Goal: Task Accomplishment & Management: Complete application form

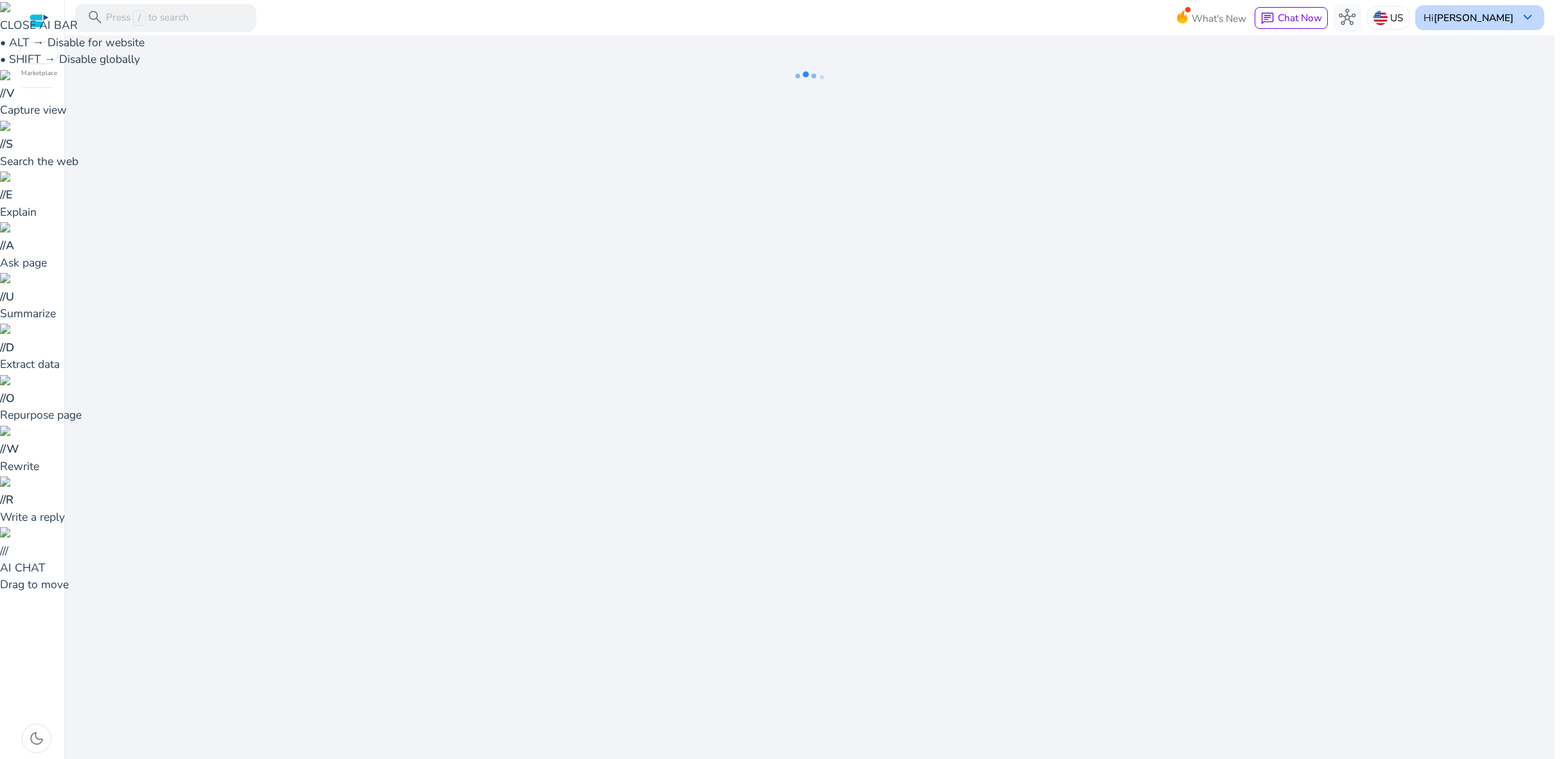
click at [1523, 17] on span "keyboard_arrow_down" at bounding box center [1527, 17] width 16 height 16
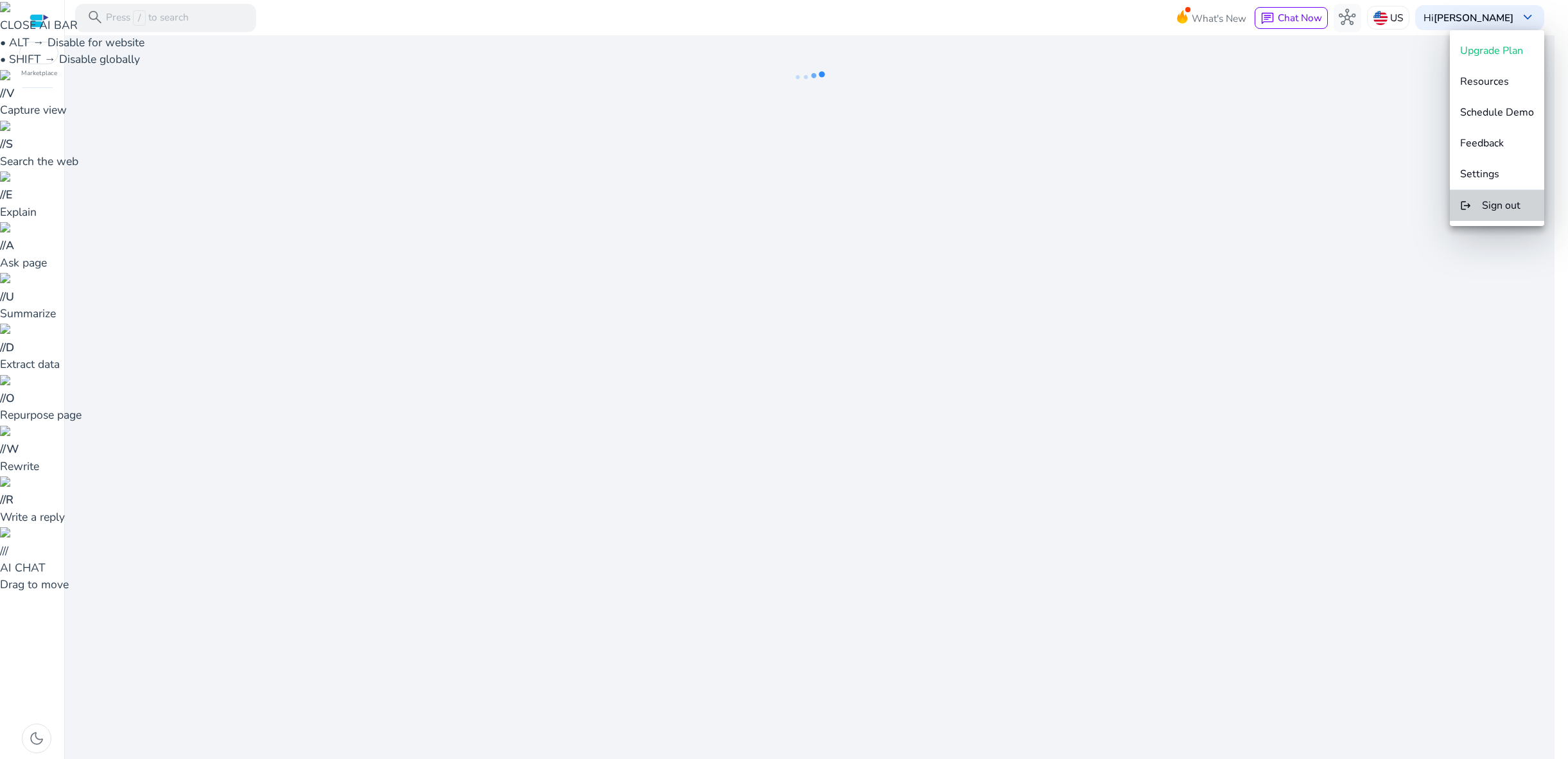
click at [1508, 206] on span "Sign out" at bounding box center [1501, 205] width 38 height 14
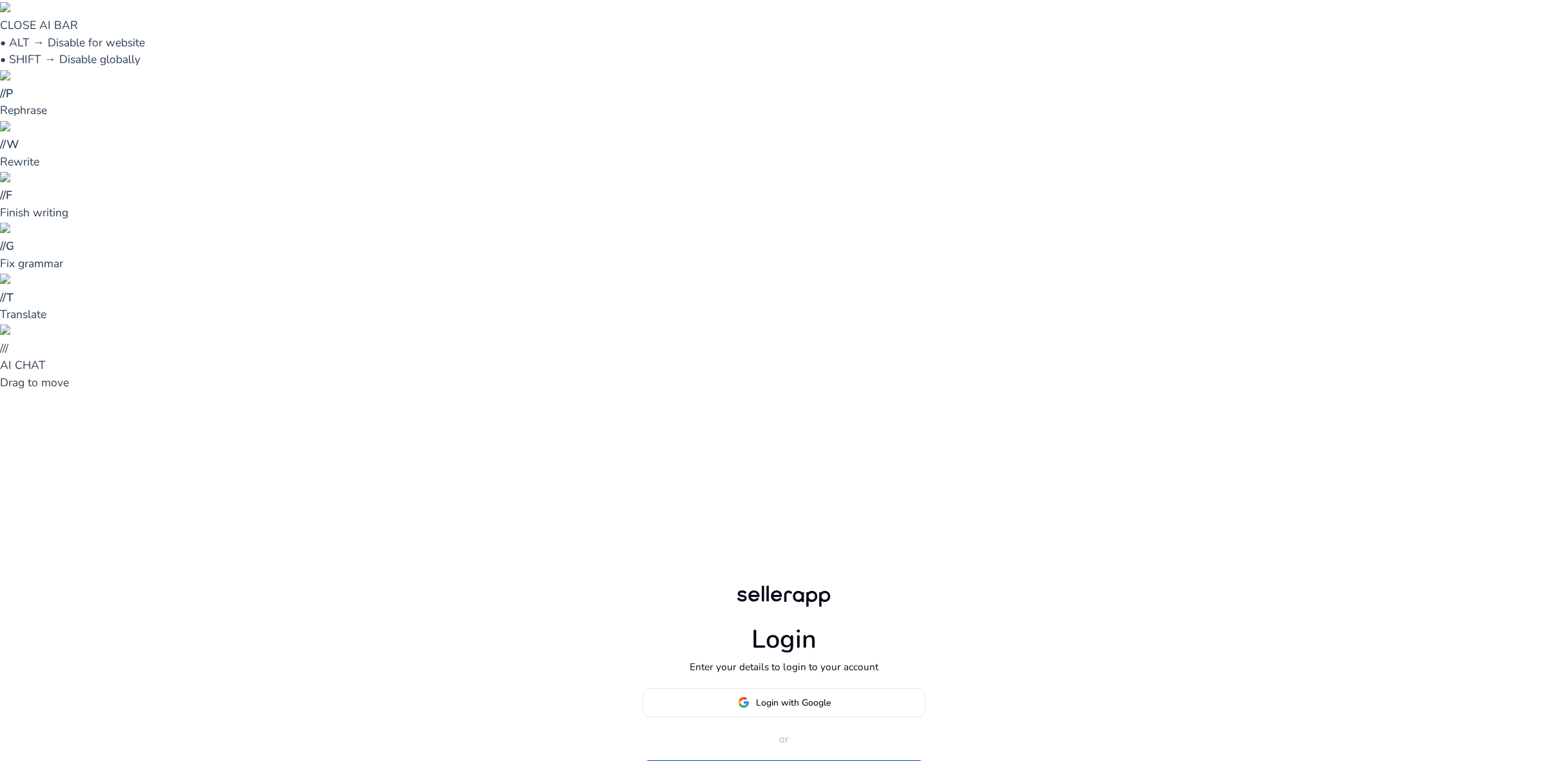
click at [801, 696] on span "Login with Google" at bounding box center [793, 703] width 75 height 14
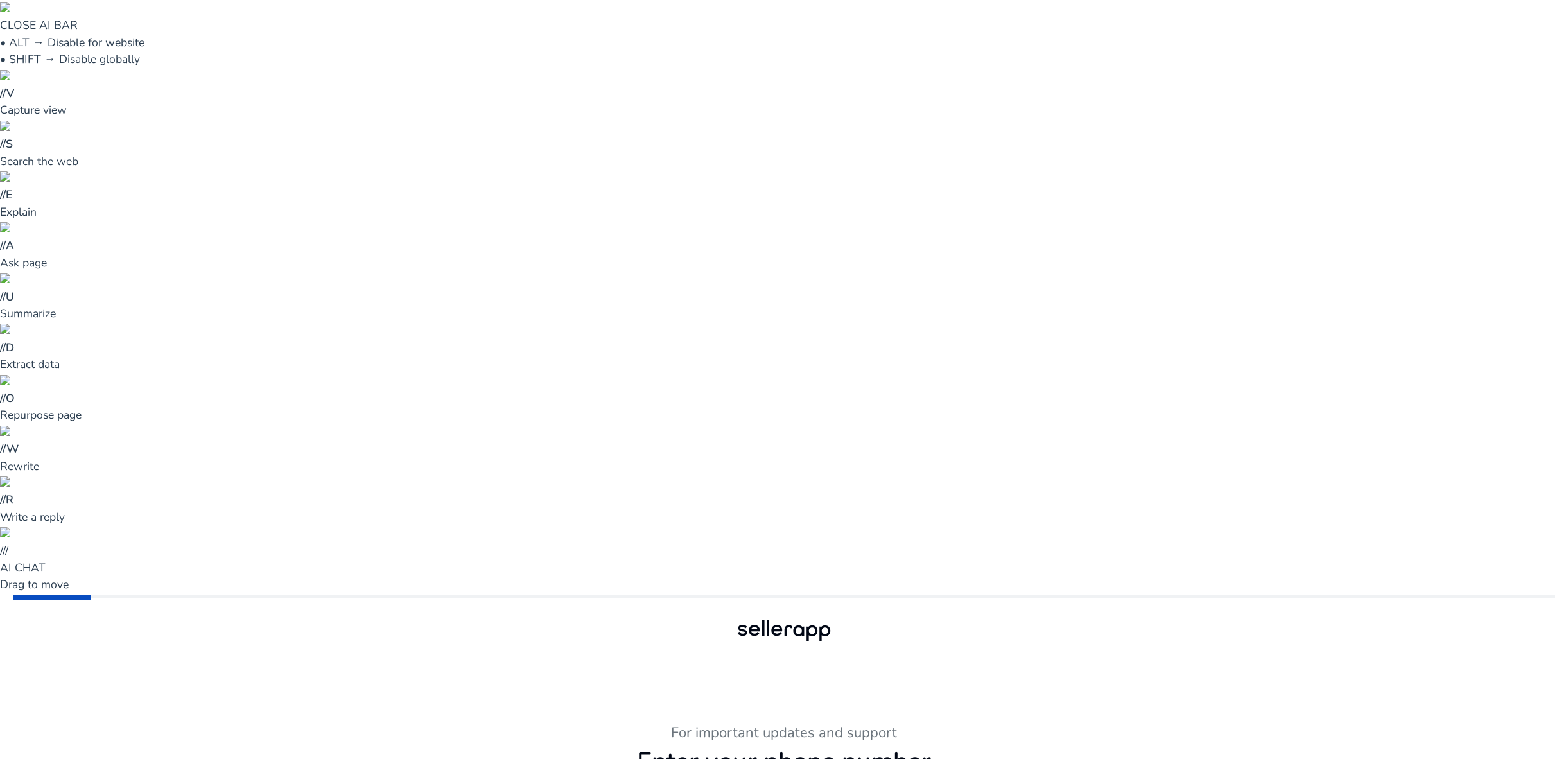
type input "**********"
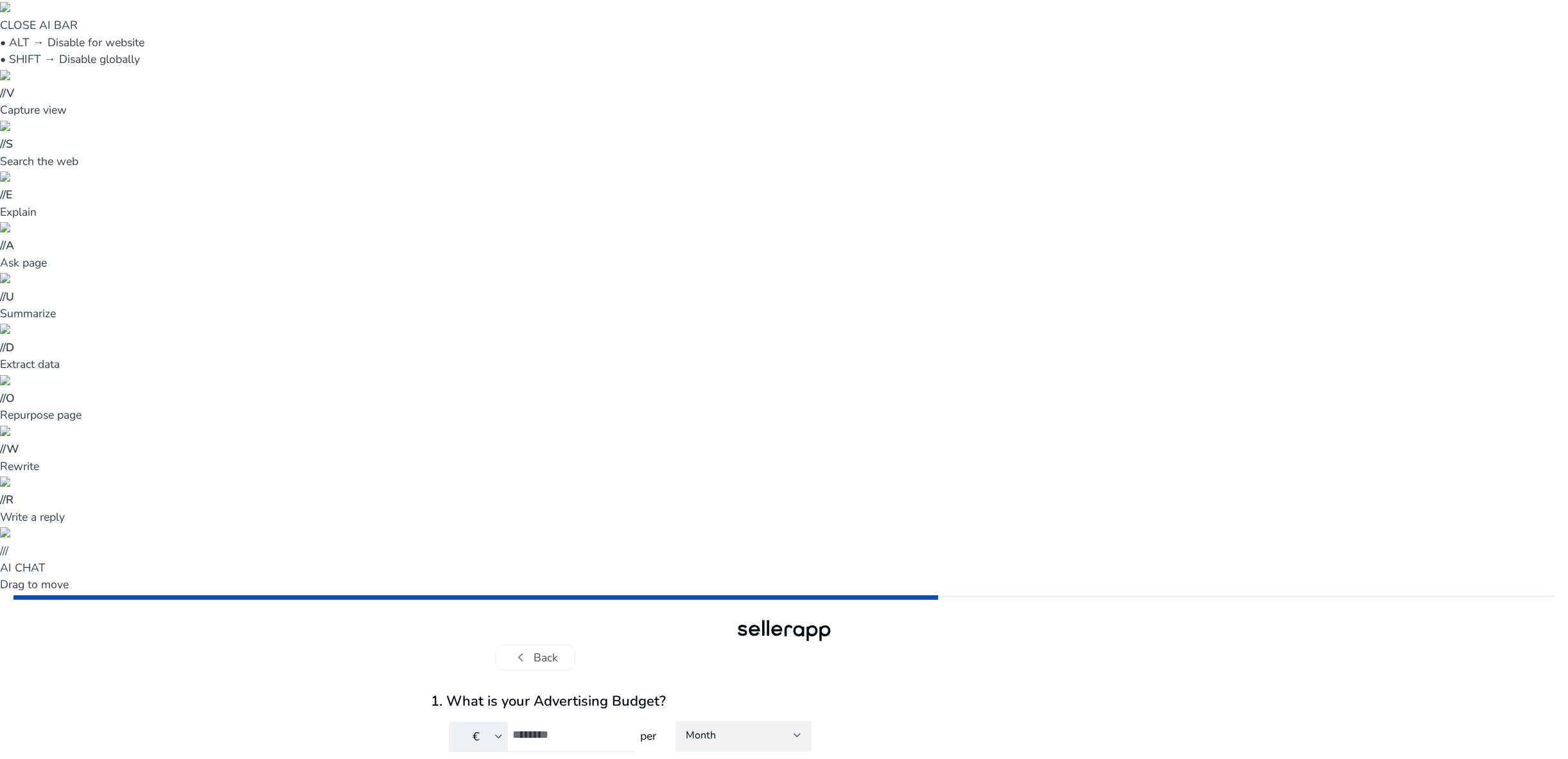
click at [561, 728] on input "number" at bounding box center [568, 734] width 111 height 14
type input "*"
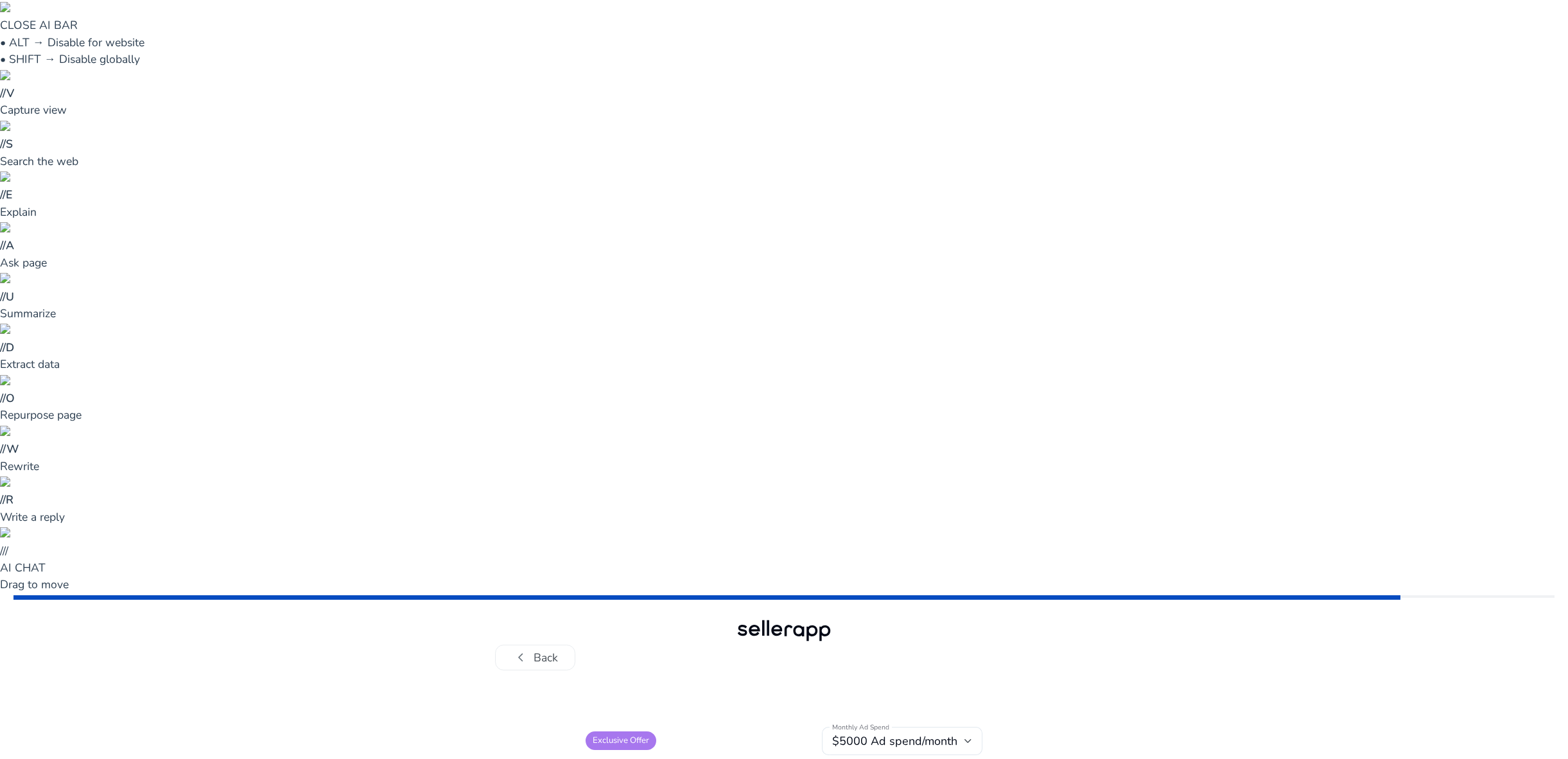
click at [809, 616] on div at bounding box center [784, 630] width 102 height 28
click at [524, 649] on span "chevron_left" at bounding box center [520, 657] width 16 height 16
click at [525, 649] on span "chevron_left" at bounding box center [520, 657] width 16 height 16
click at [964, 734] on div "$5000 Ad spend/month" at bounding box center [898, 741] width 132 height 14
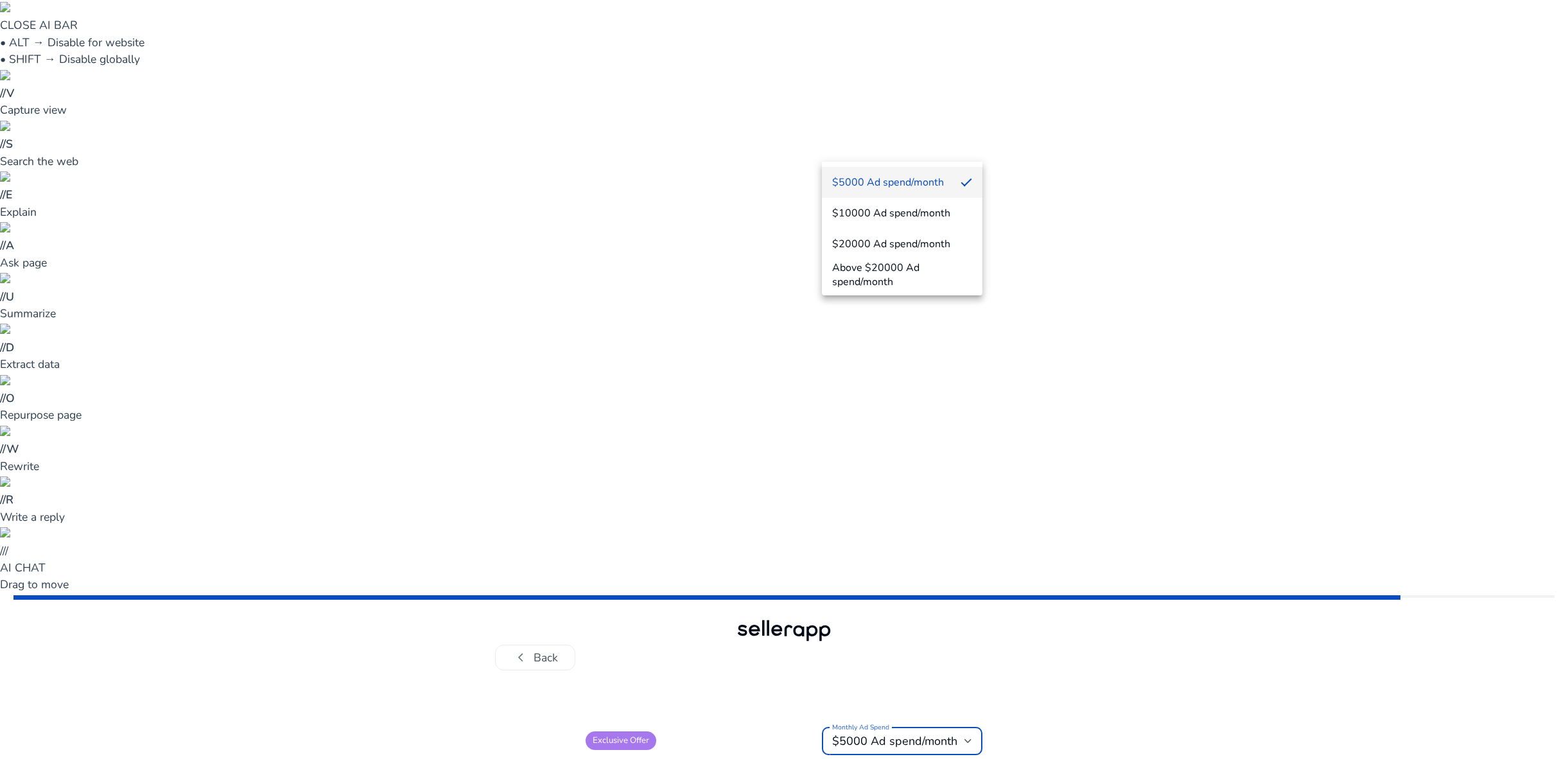
drag, startPoint x: 1062, startPoint y: 262, endPoint x: 975, endPoint y: 218, distance: 97.5
click at [1061, 263] on div at bounding box center [784, 379] width 1568 height 759
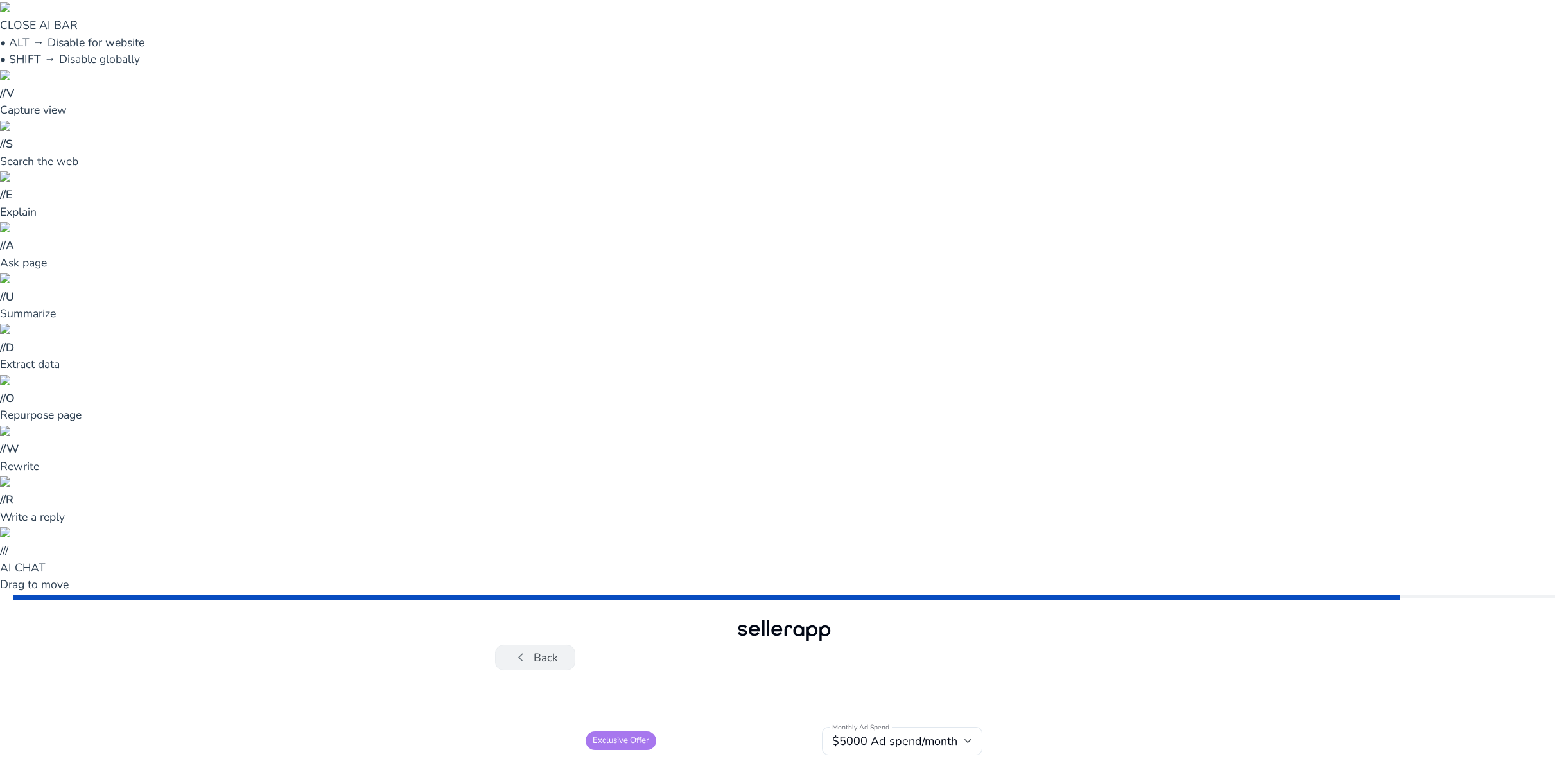
click at [513, 649] on span "chevron_left" at bounding box center [520, 657] width 16 height 16
click at [533, 645] on button "chevron_left Back" at bounding box center [535, 658] width 81 height 26
click at [542, 645] on button "chevron_left Back" at bounding box center [535, 658] width 81 height 26
click at [530, 645] on button "chevron_left Back" at bounding box center [535, 658] width 81 height 26
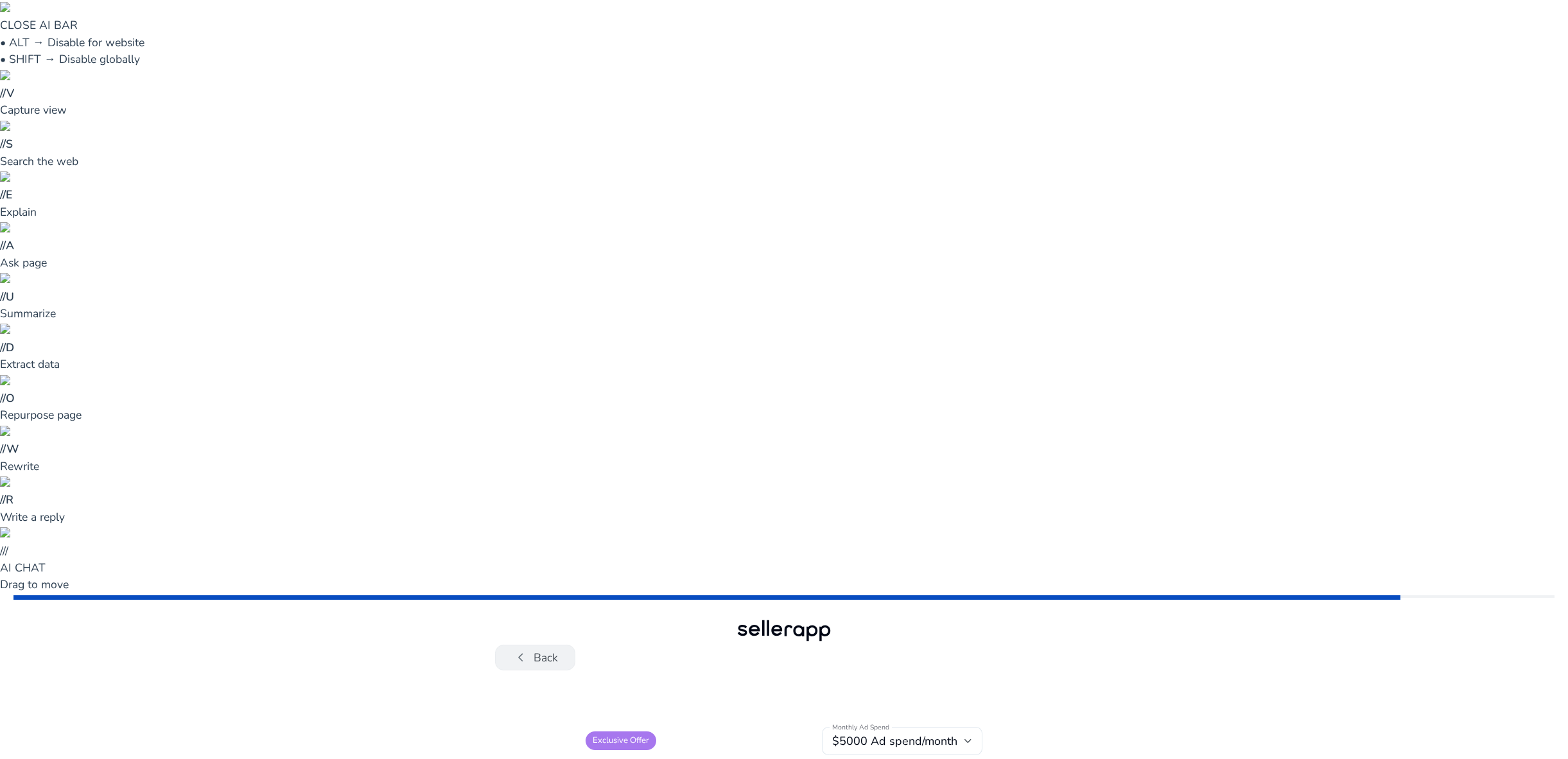
click at [512, 649] on span "chevron_left" at bounding box center [520, 657] width 16 height 16
click at [513, 649] on span "chevron_left" at bounding box center [520, 657] width 16 height 16
